Goal: Find specific page/section: Find specific page/section

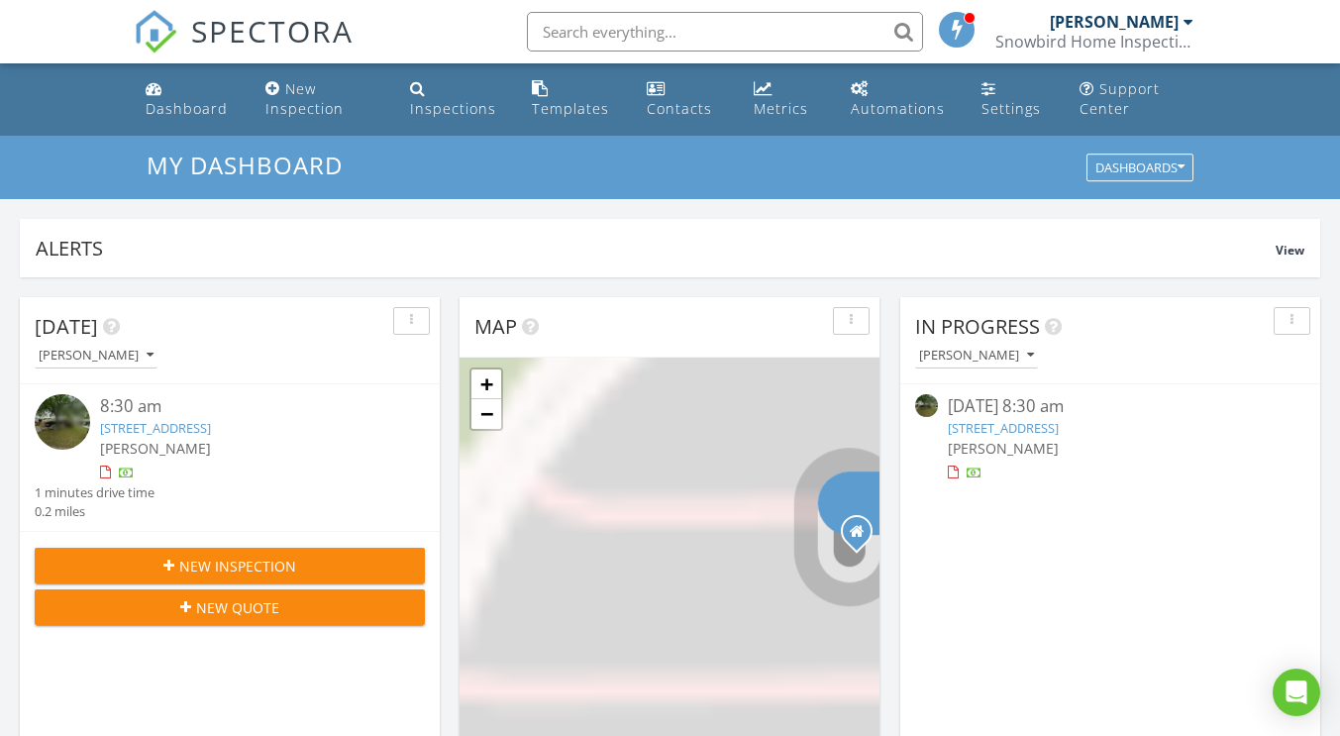
scroll to position [1833, 1370]
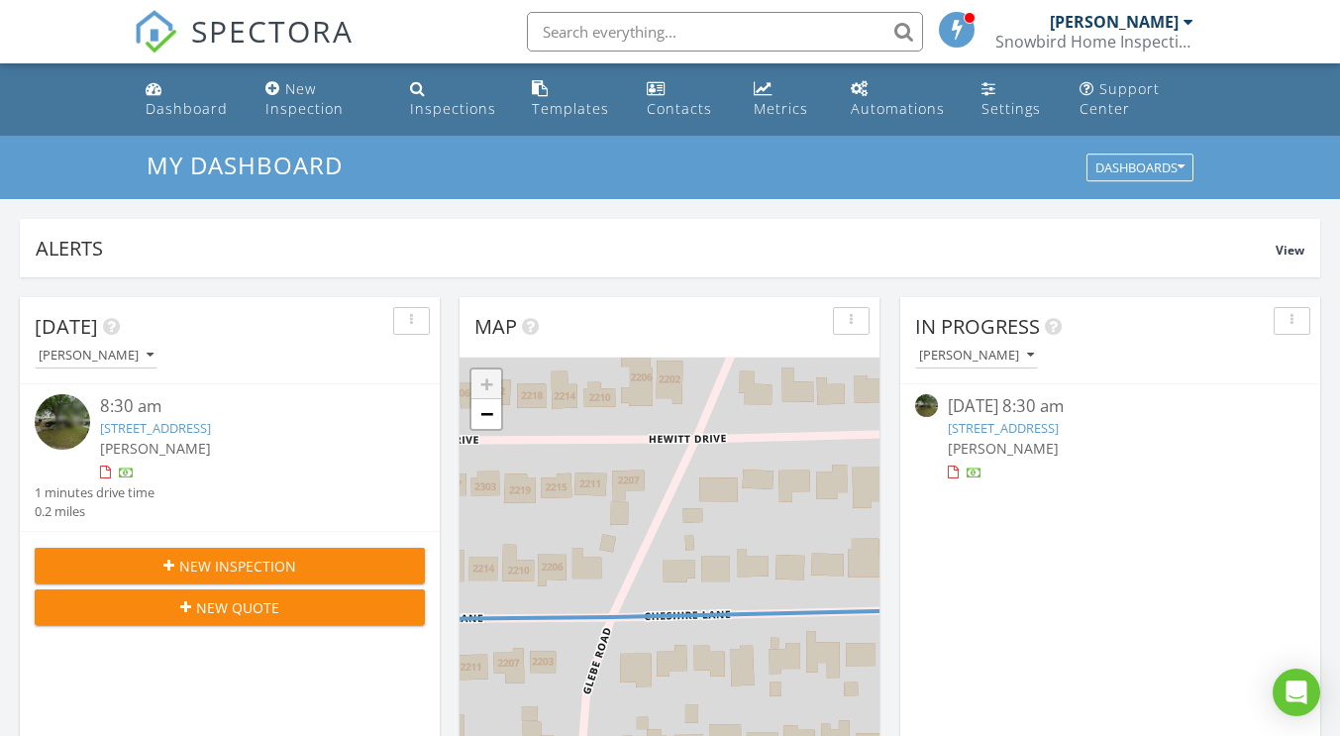
click at [599, 5] on li at bounding box center [719, 31] width 424 height 63
click at [582, 31] on input "text" at bounding box center [725, 32] width 396 height 40
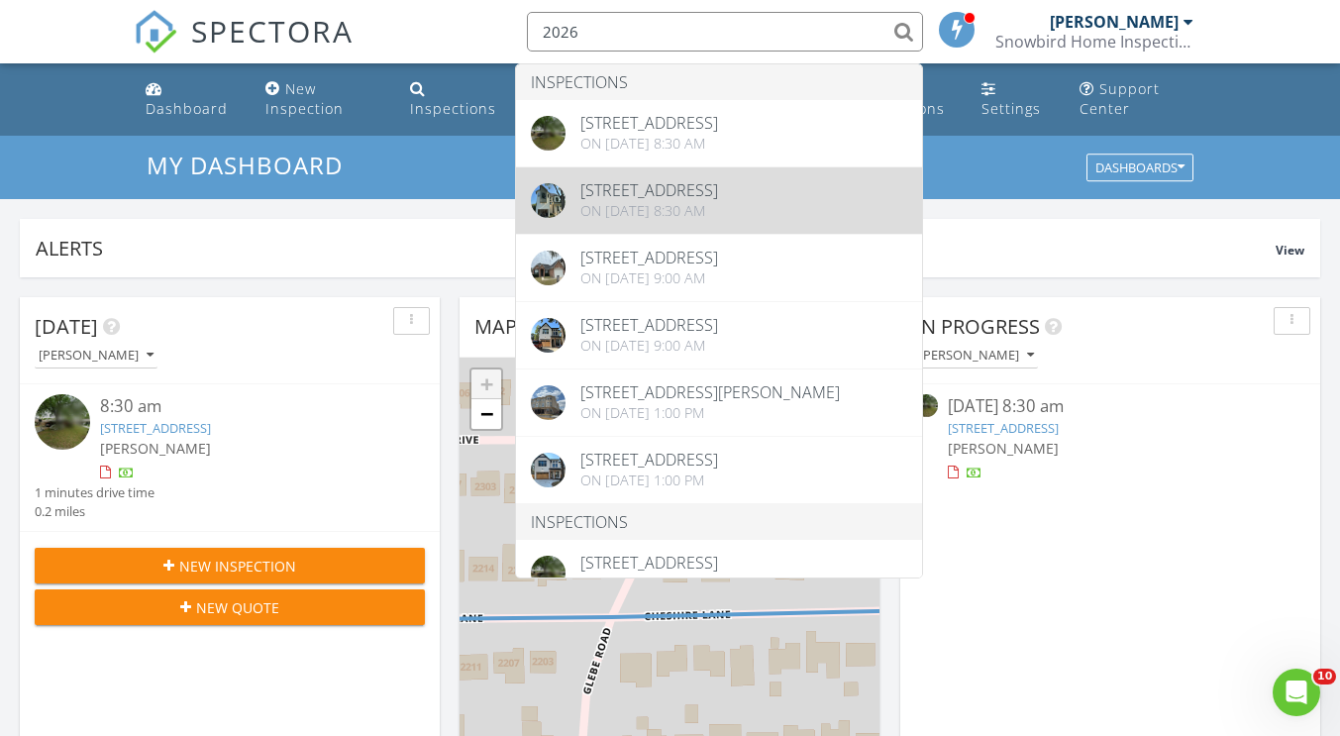
type input "2026"
